Goal: Task Accomplishment & Management: Manage account settings

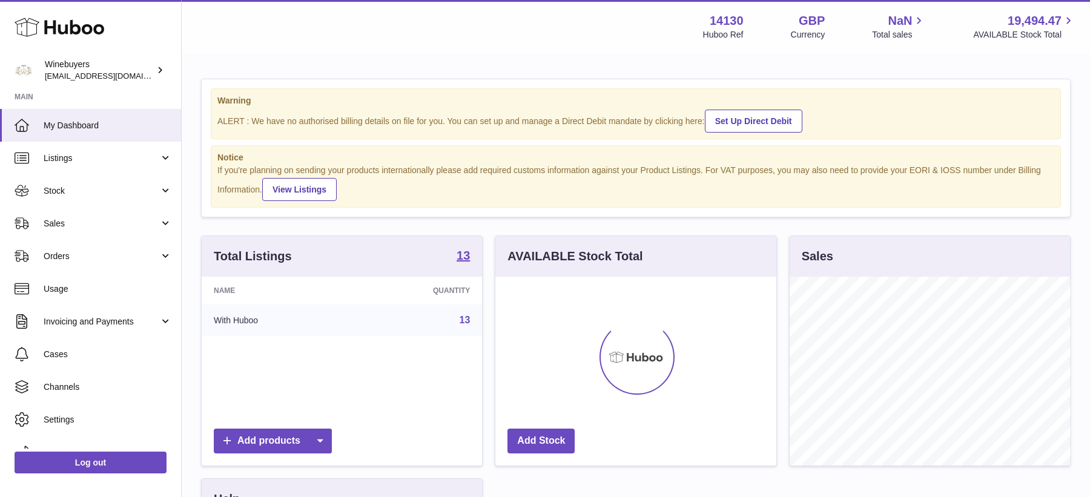
scroll to position [188, 280]
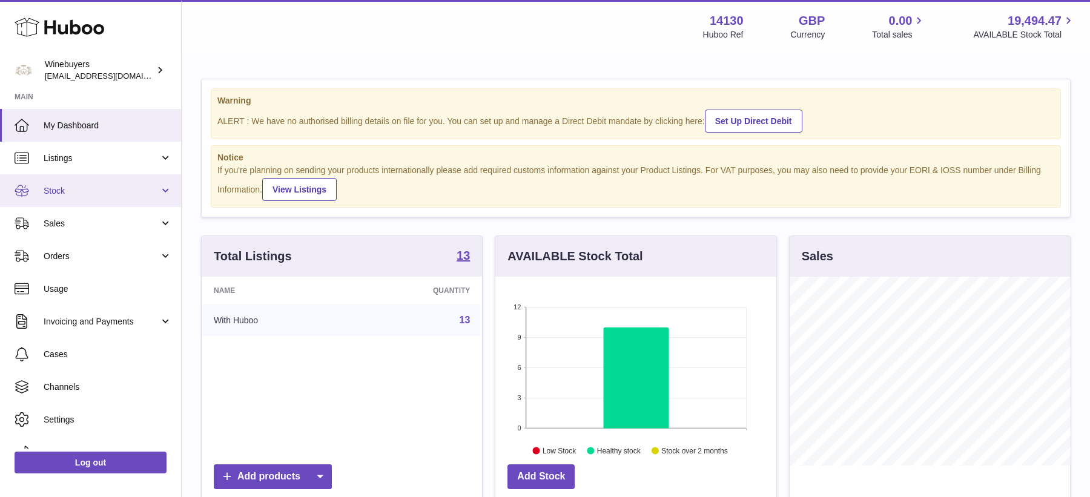
click at [79, 189] on span "Stock" at bounding box center [102, 191] width 116 height 12
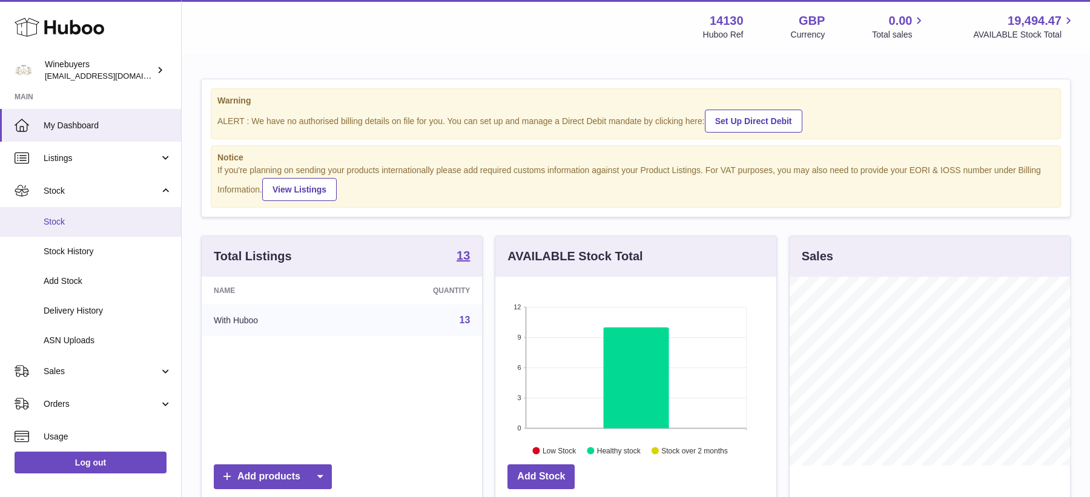
click at [71, 228] on link "Stock" at bounding box center [90, 222] width 181 height 30
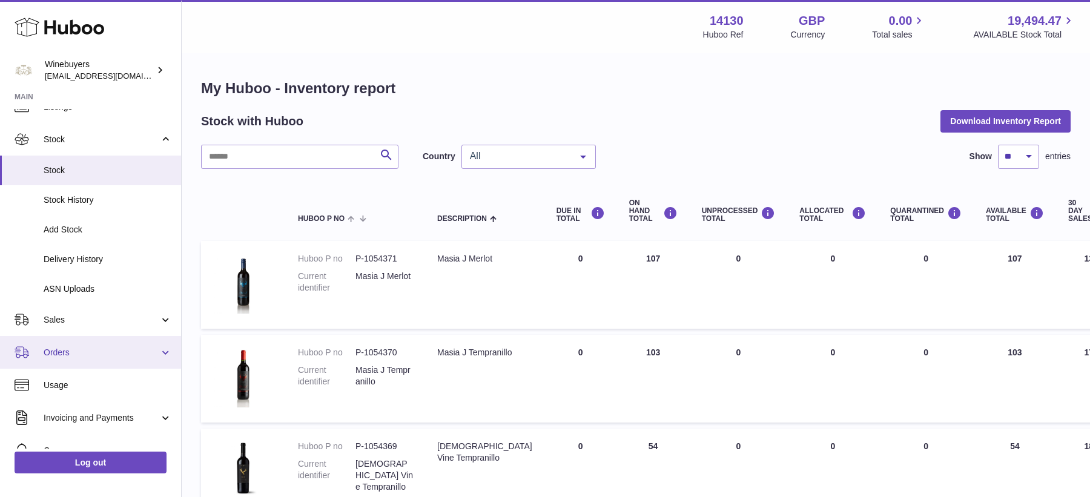
scroll to position [53, 0]
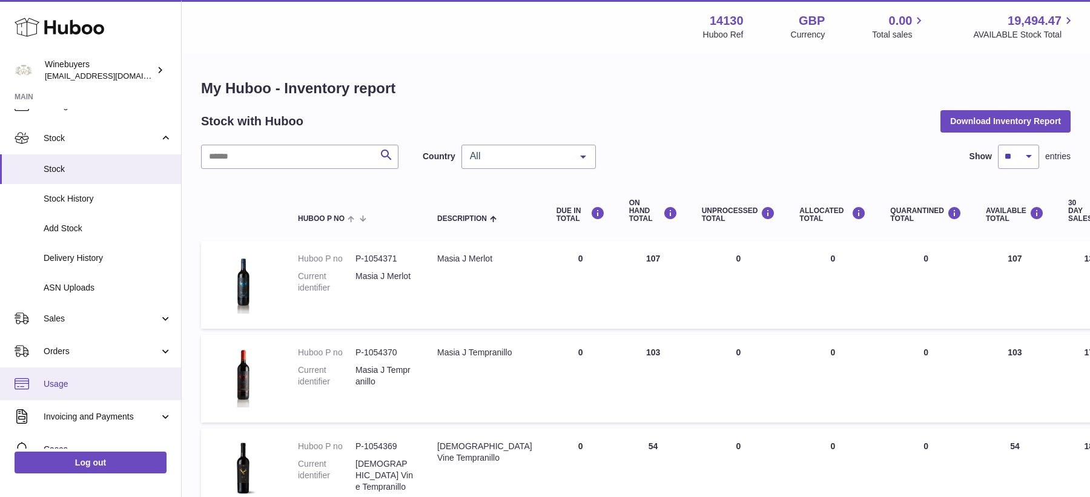
click at [88, 392] on link "Usage" at bounding box center [90, 384] width 181 height 33
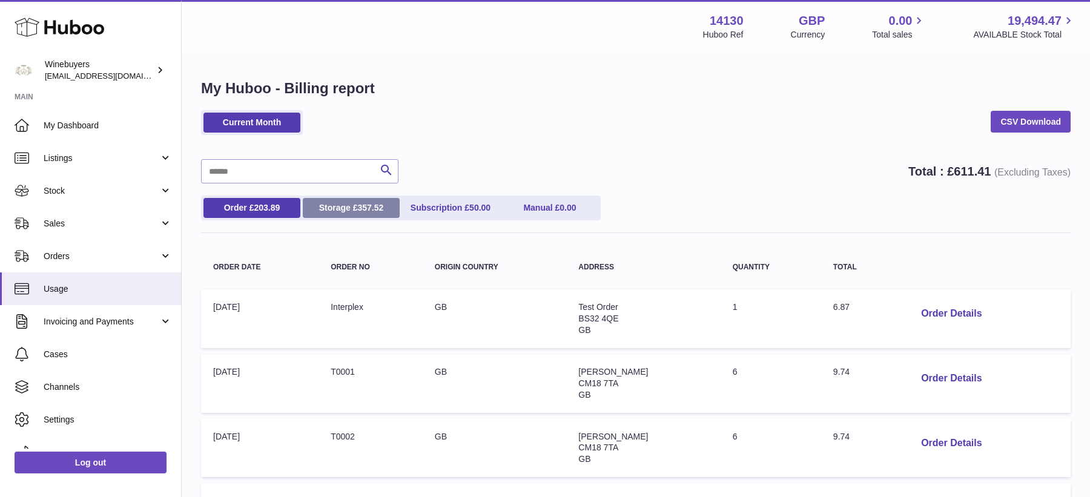
click at [361, 207] on span "357.52" at bounding box center [370, 208] width 26 height 10
